Goal: Task Accomplishment & Management: Manage account settings

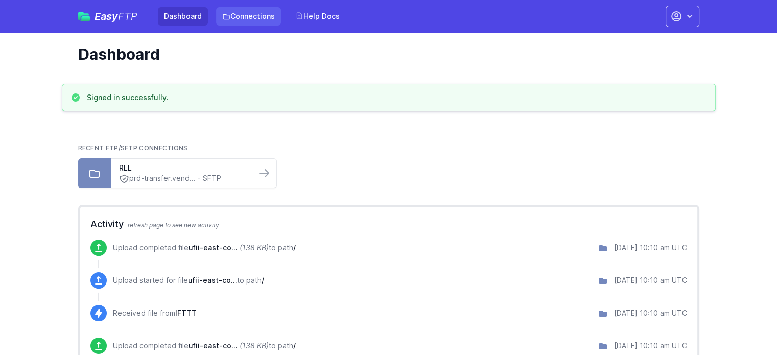
click at [235, 15] on link "Connections" at bounding box center [248, 16] width 65 height 18
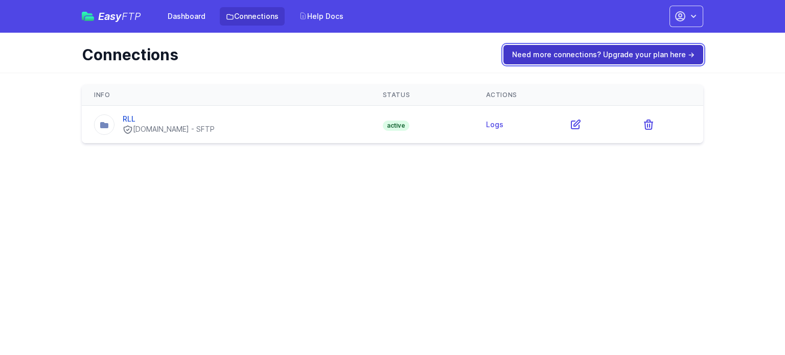
click at [529, 54] on link "Need more connections? Upgrade your plan here →" at bounding box center [603, 54] width 200 height 19
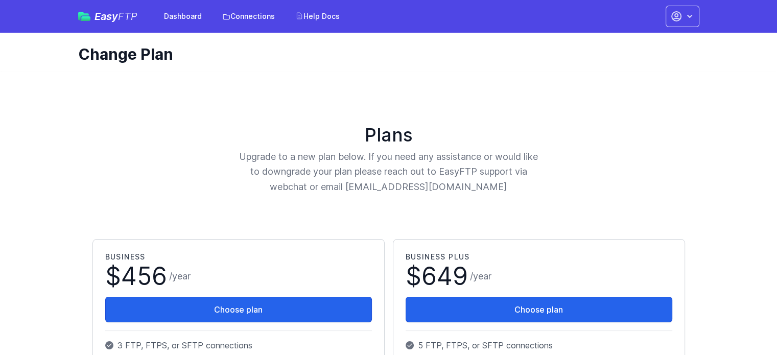
drag, startPoint x: 51, startPoint y: 163, endPoint x: 50, endPoint y: 76, distance: 87.9
click at [695, 14] on button "button" at bounding box center [683, 16] width 34 height 21
click at [663, 42] on link "Account Settings" at bounding box center [650, 42] width 98 height 18
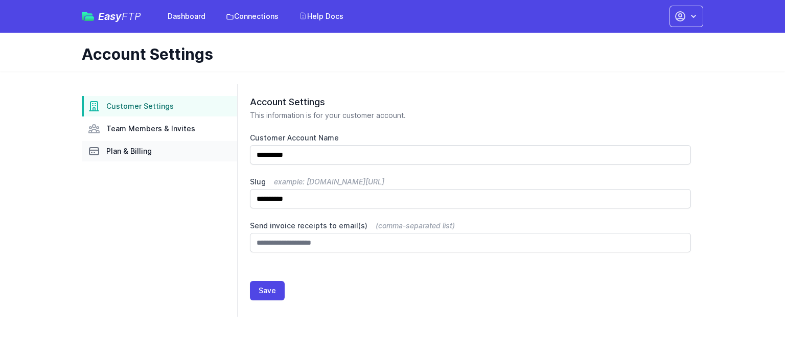
click at [143, 142] on link "Plan & Billing" at bounding box center [159, 151] width 155 height 20
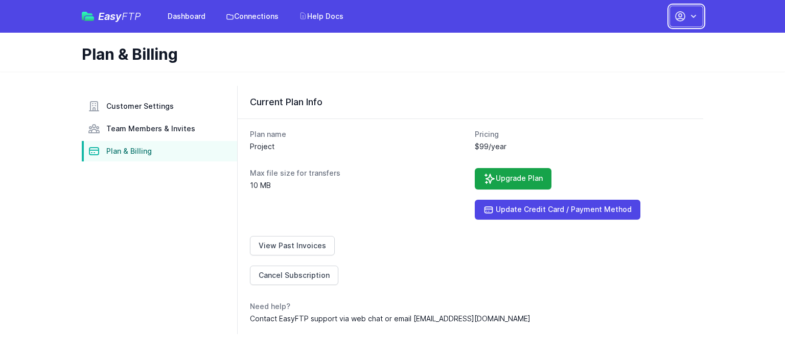
click at [695, 13] on icon "button" at bounding box center [693, 16] width 10 height 10
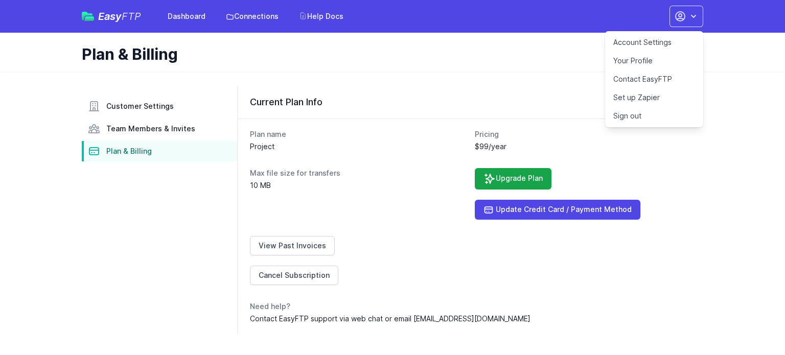
click at [641, 117] on link "Sign out" at bounding box center [654, 116] width 98 height 18
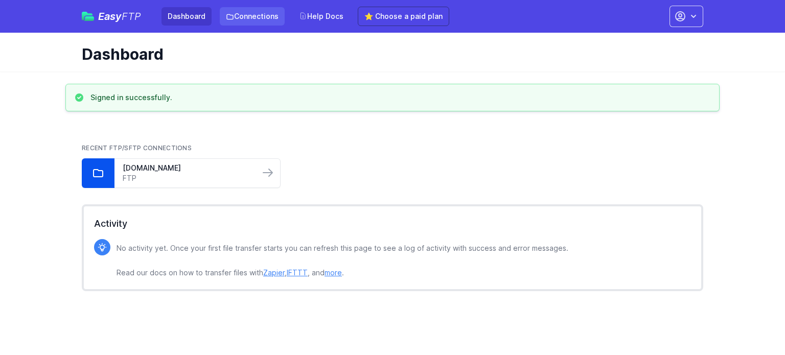
click at [232, 16] on icon at bounding box center [230, 17] width 6 height 5
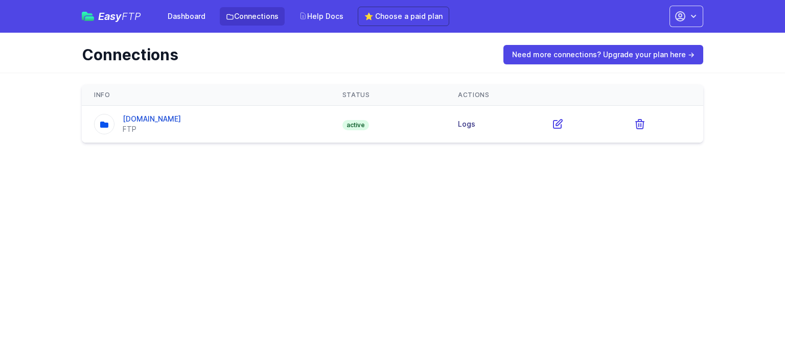
click at [475, 124] on link "Logs" at bounding box center [466, 124] width 17 height 9
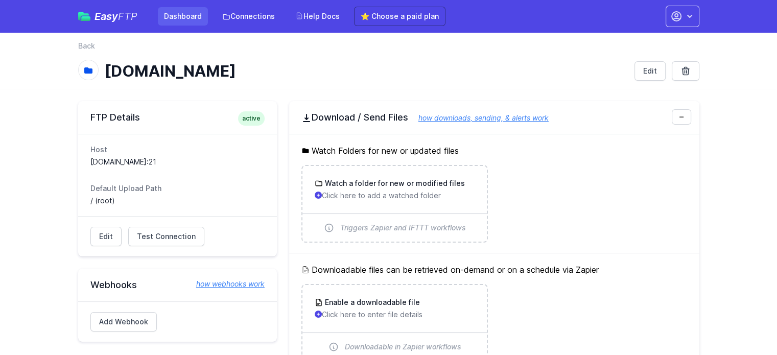
click at [184, 14] on link "Dashboard" at bounding box center [183, 16] width 50 height 18
